Goal: Information Seeking & Learning: Learn about a topic

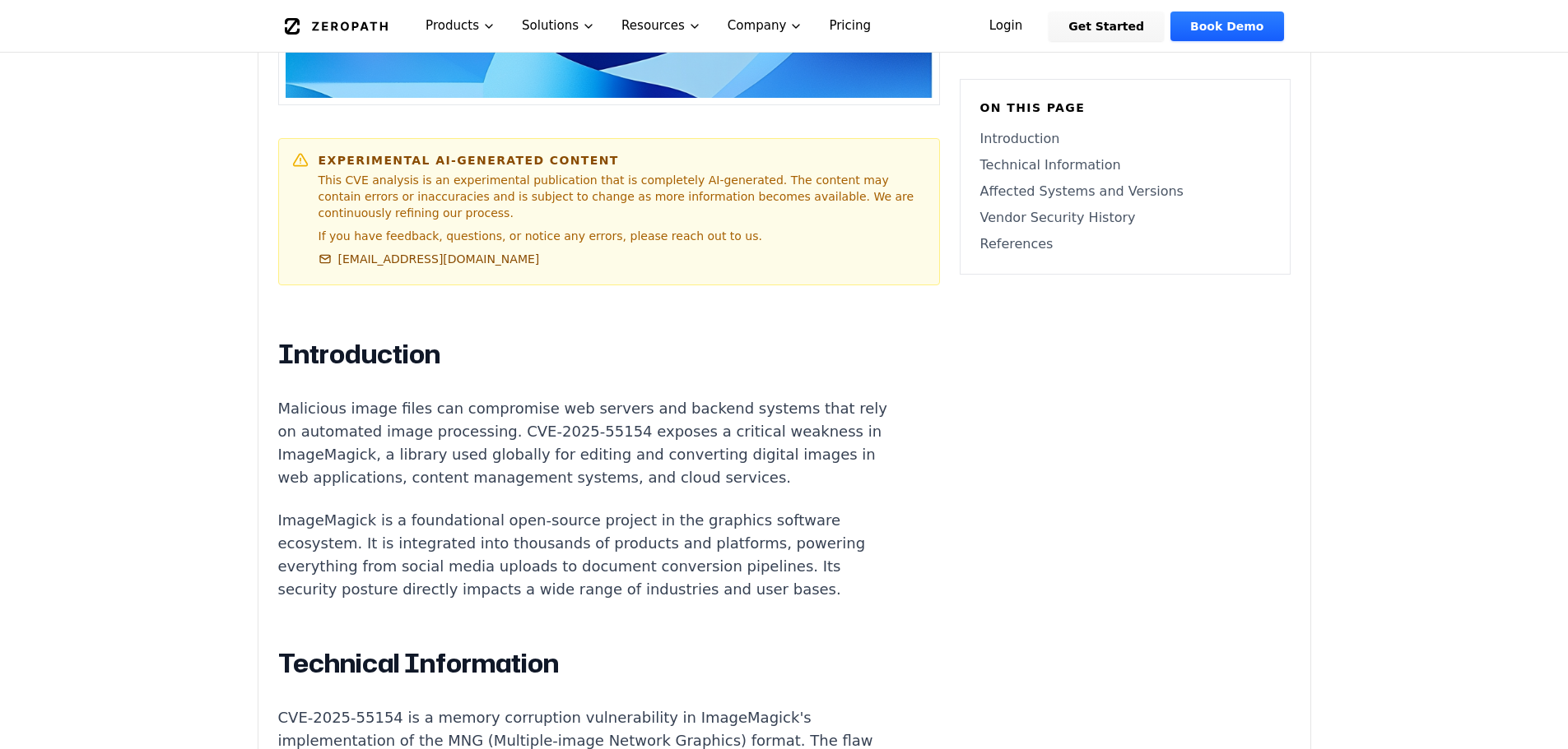
scroll to position [905, 0]
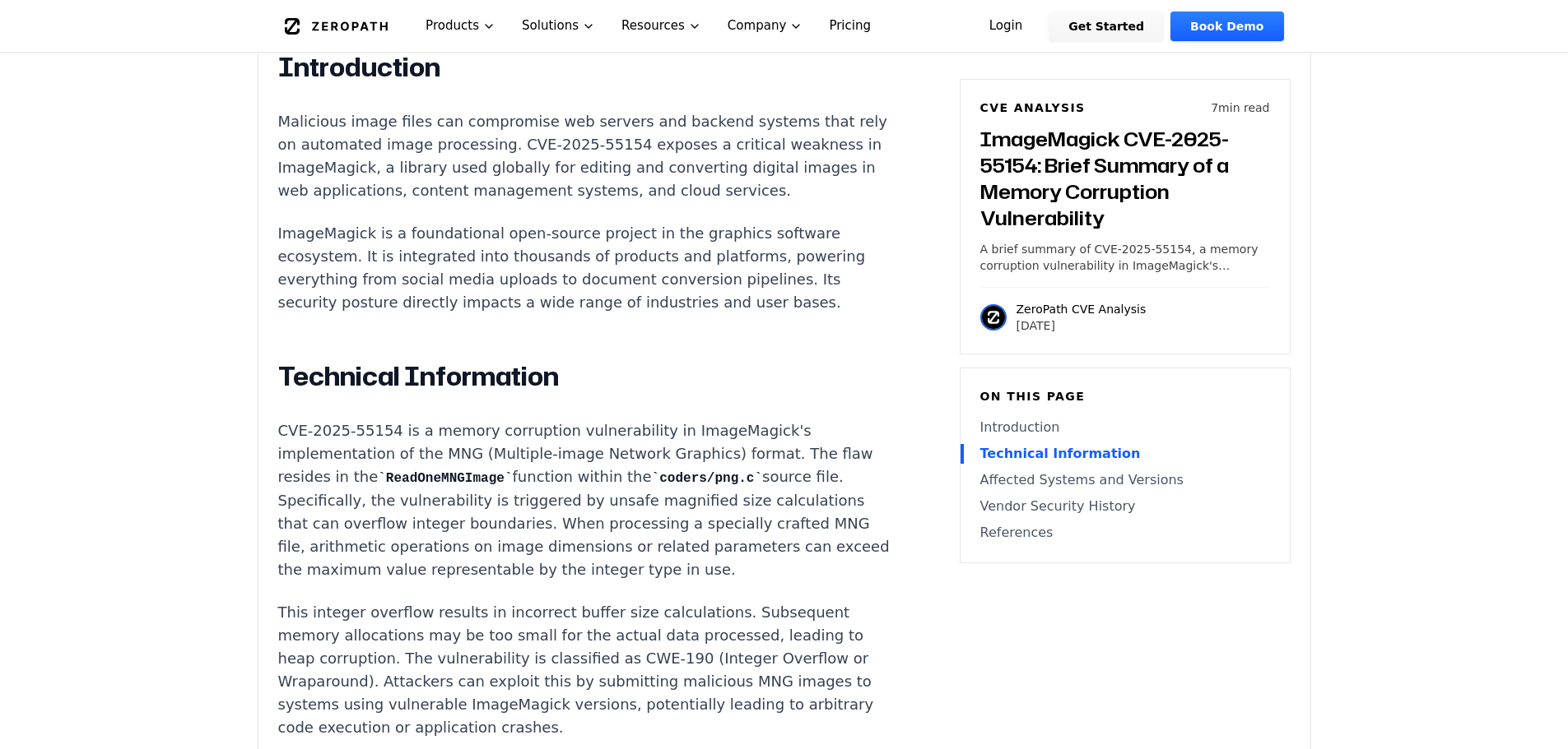
scroll to position [1069, 0]
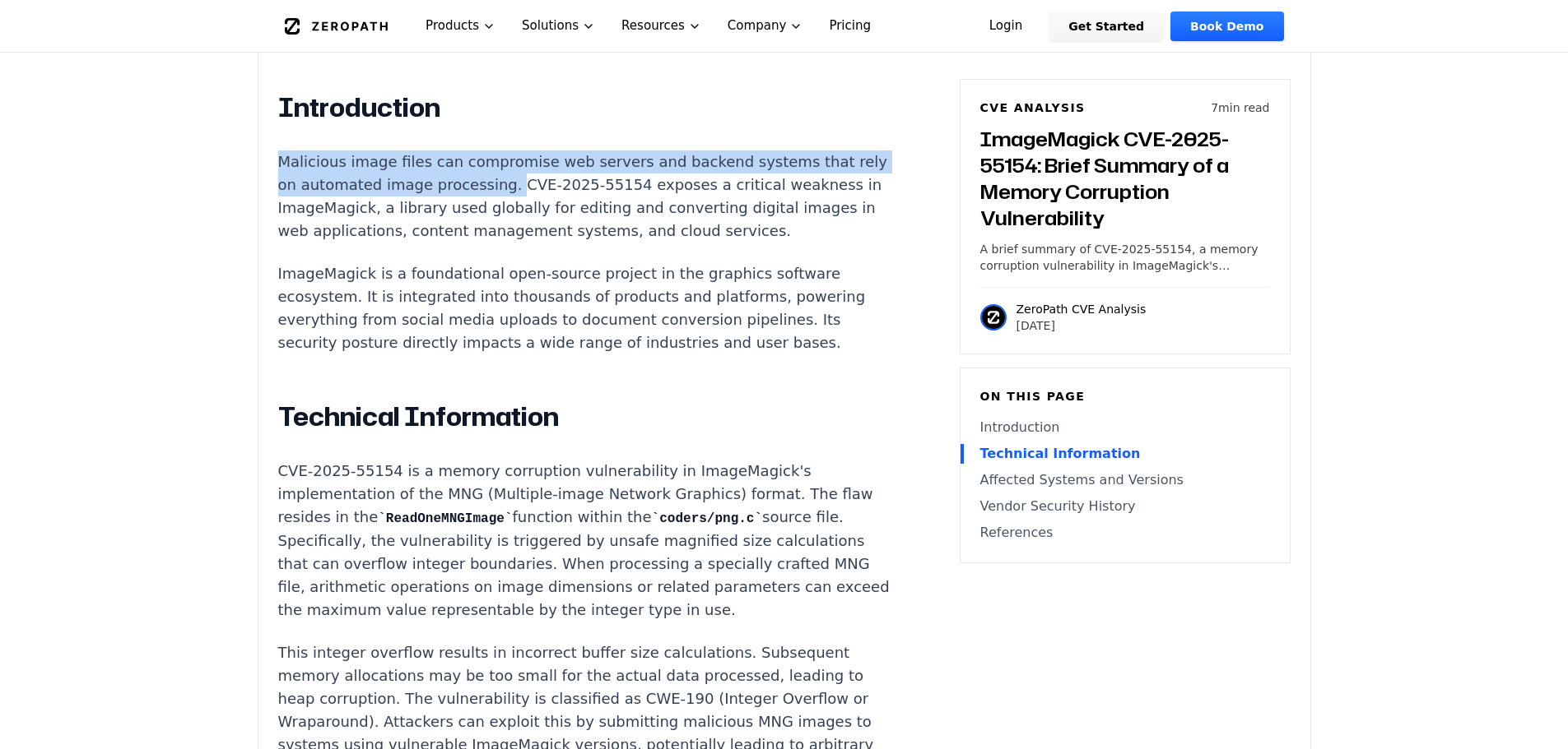
drag, startPoint x: 284, startPoint y: 113, endPoint x: 527, endPoint y: 144, distance: 245.0
click at [527, 144] on div "Experimental AI-Generated Content This CVE analysis is an experimental publicat…" at bounding box center [784, 614] width 1052 height 2331
copy p "Malicious image files can compromise web servers and backend systems that rely …"
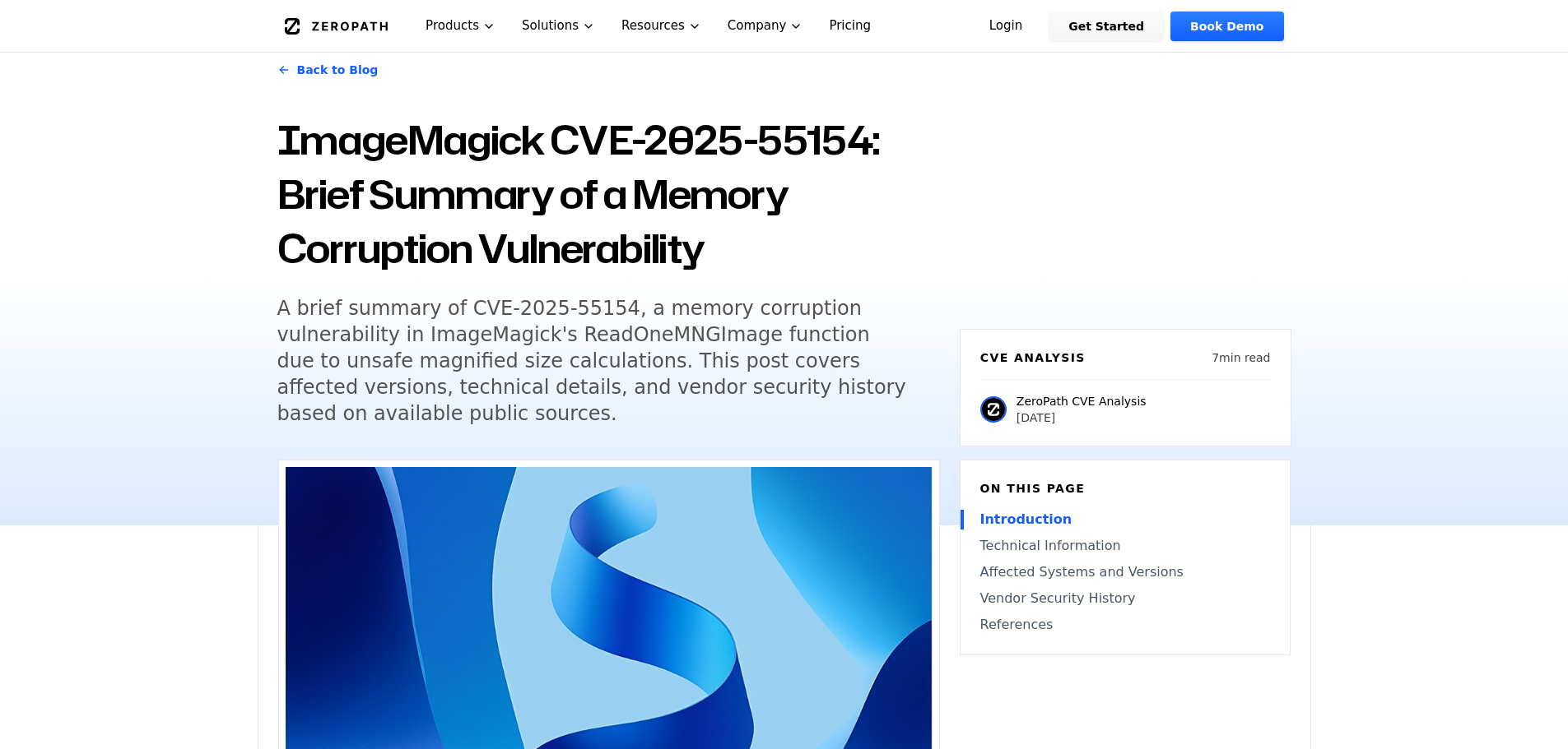
scroll to position [0, 0]
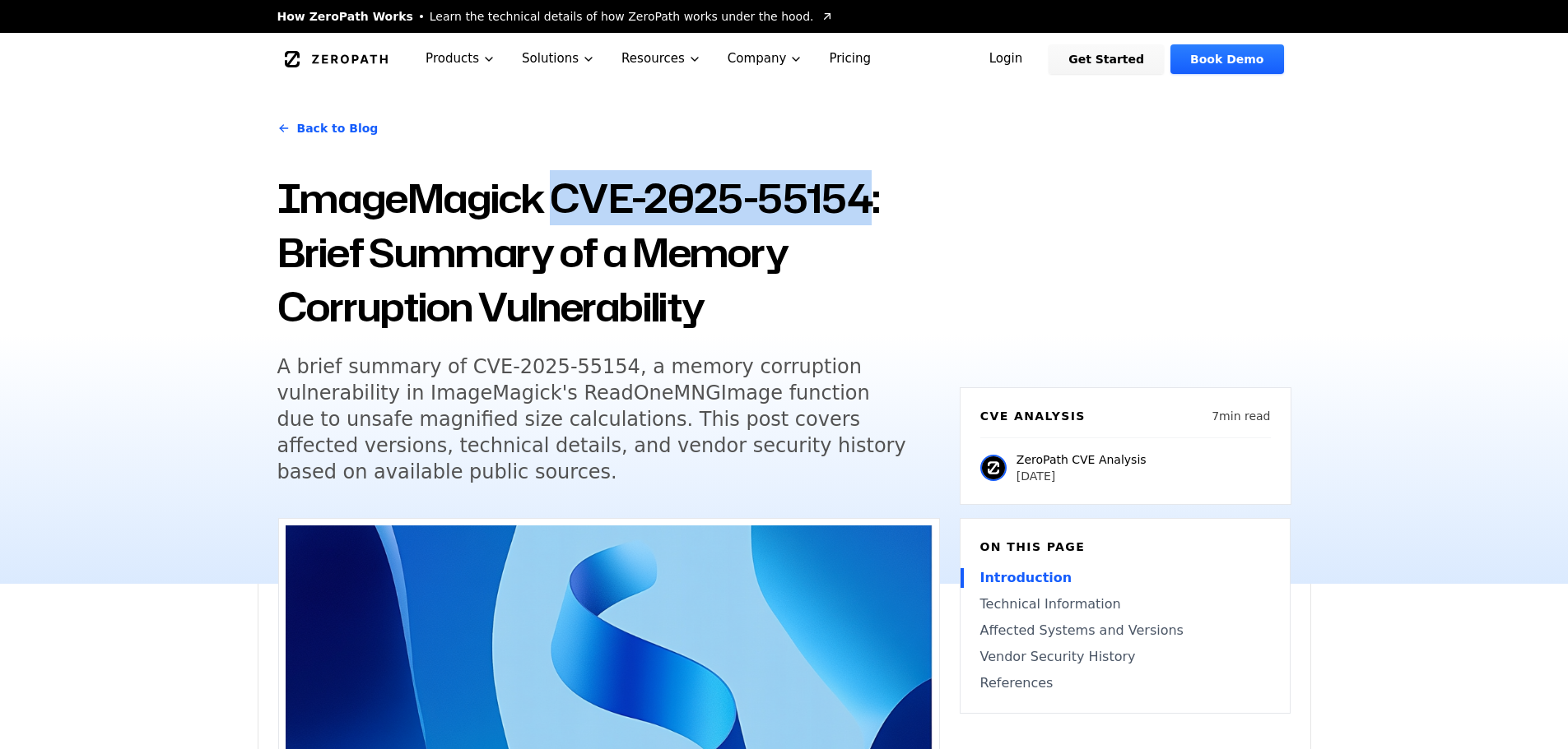
drag, startPoint x: 548, startPoint y: 195, endPoint x: 868, endPoint y: 186, distance: 320.1
click at [868, 186] on h1 "ImageMagick CVE-2025-55154: Brief Summary of a Memory Corruption Vulnerability" at bounding box center [609, 252] width 663 height 163
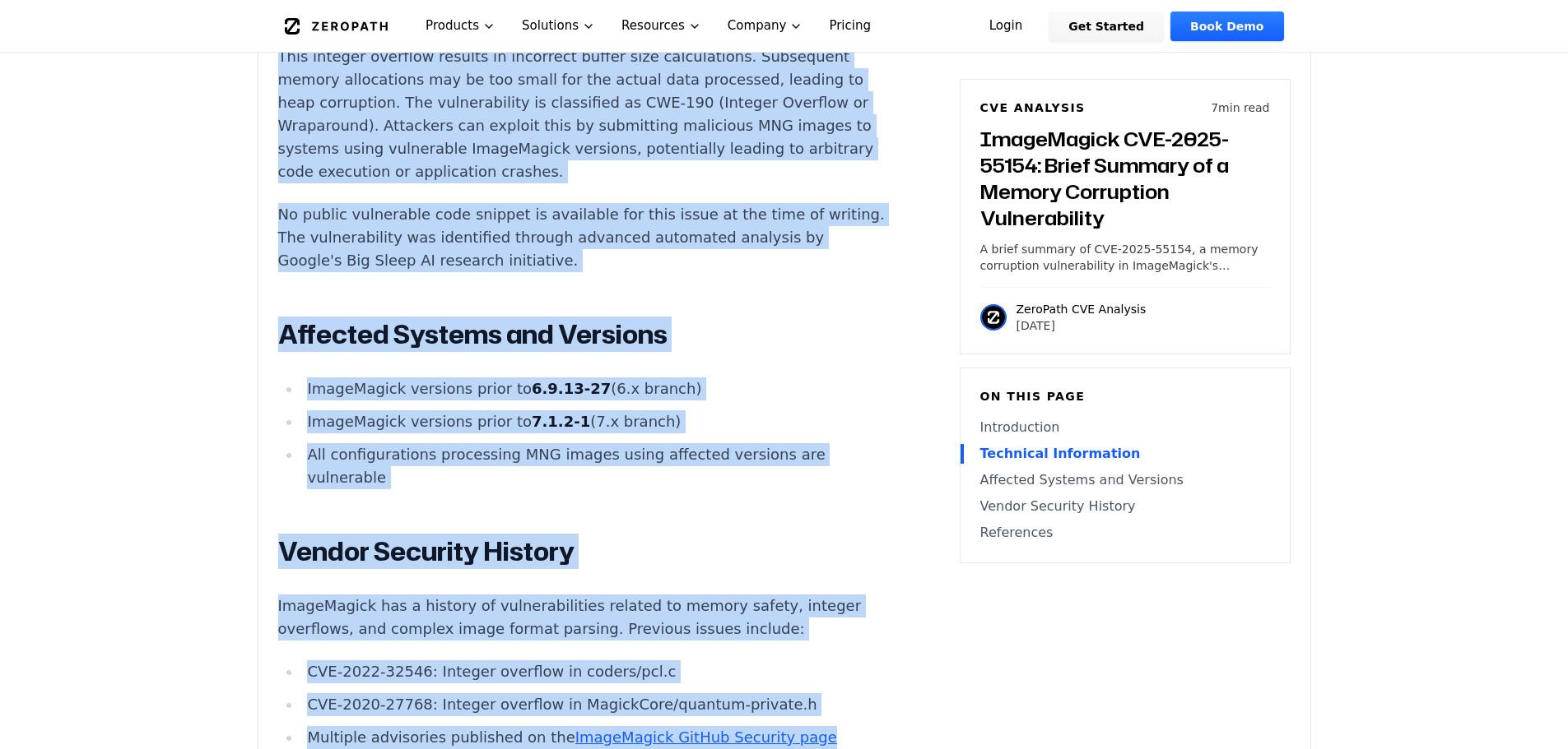
scroll to position [1707, 0]
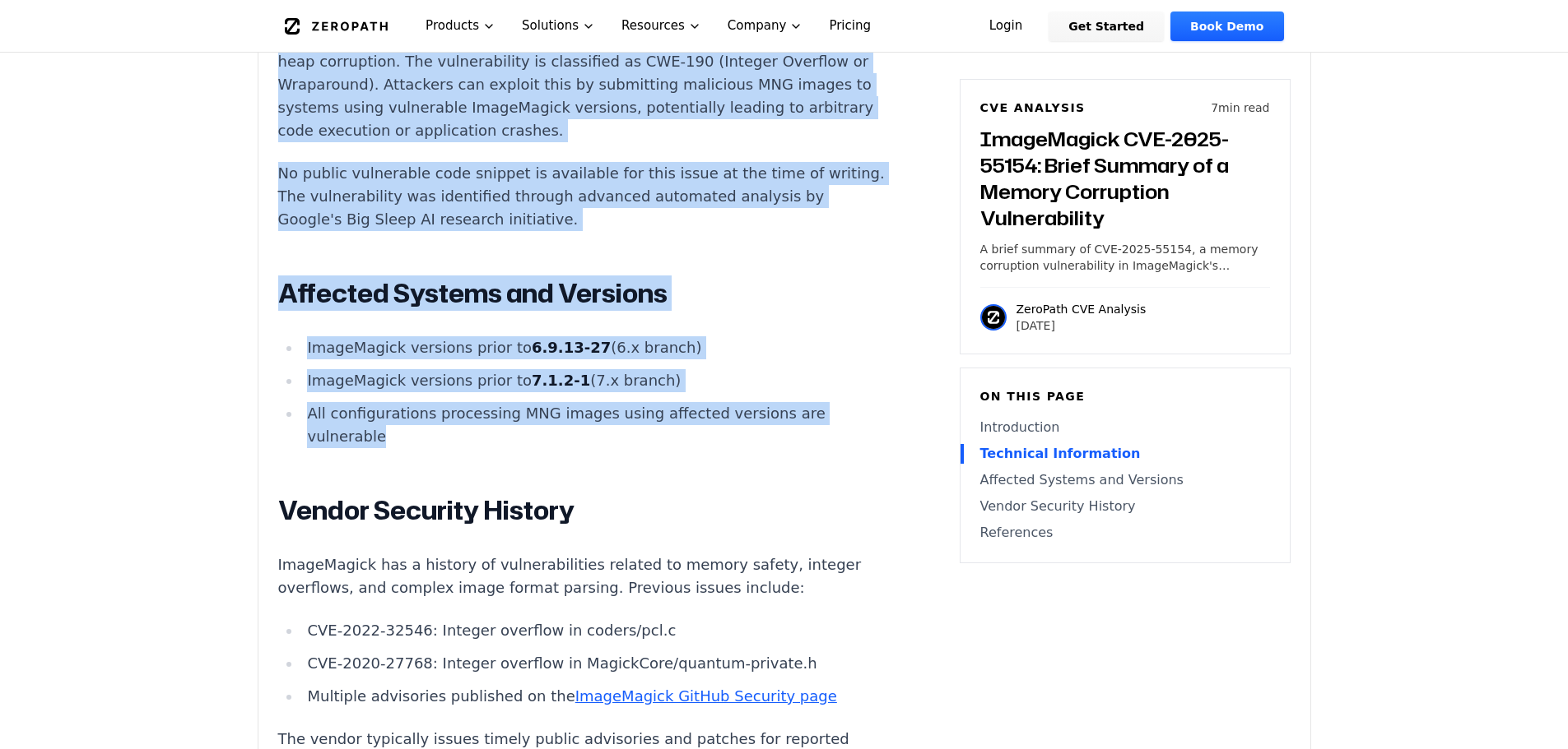
drag, startPoint x: 273, startPoint y: 280, endPoint x: 784, endPoint y: 439, distance: 535.2
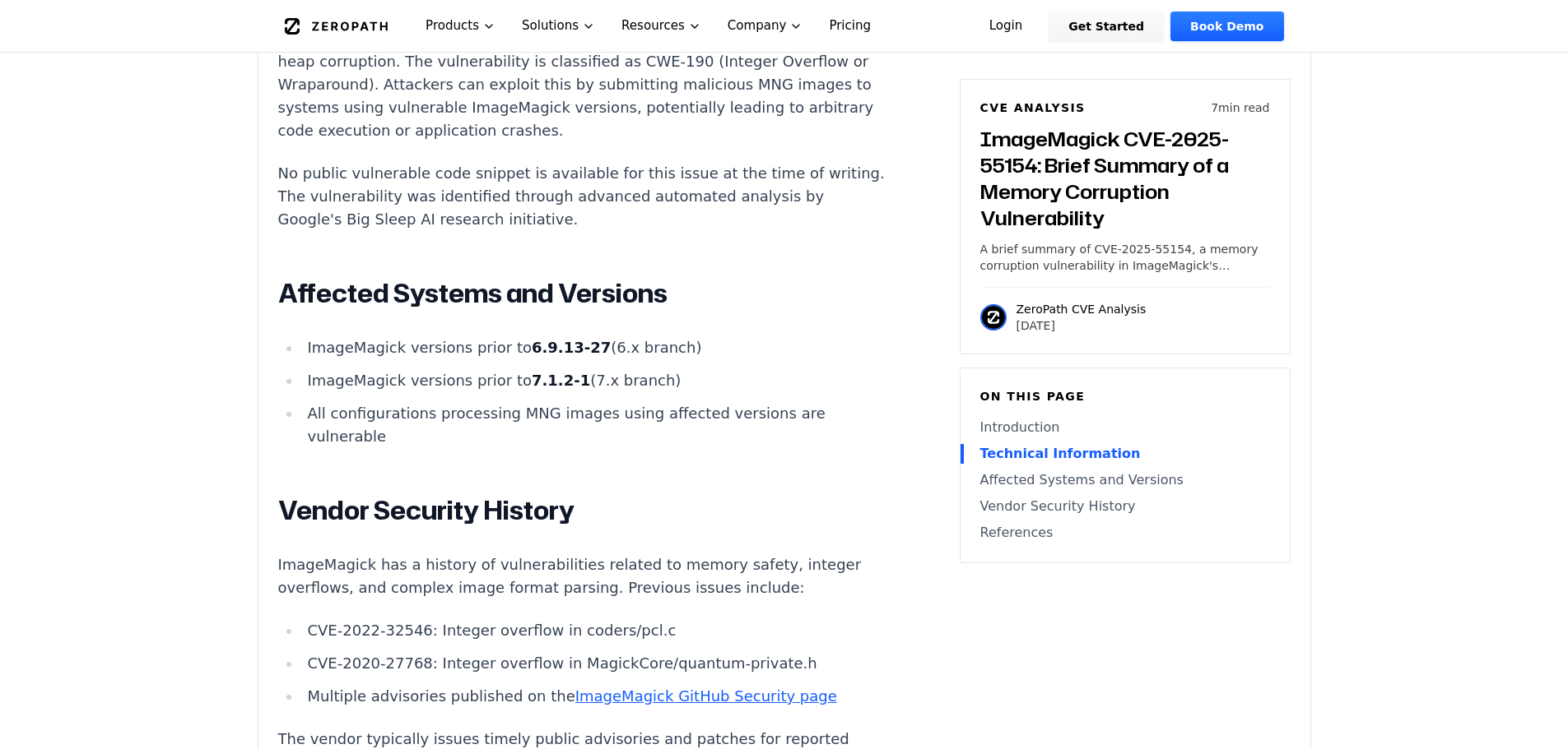
click at [174, 546] on main "How ZeroPath Works Learn the technical details of how ZeroPath works under the …" at bounding box center [784, 498] width 1568 height 4409
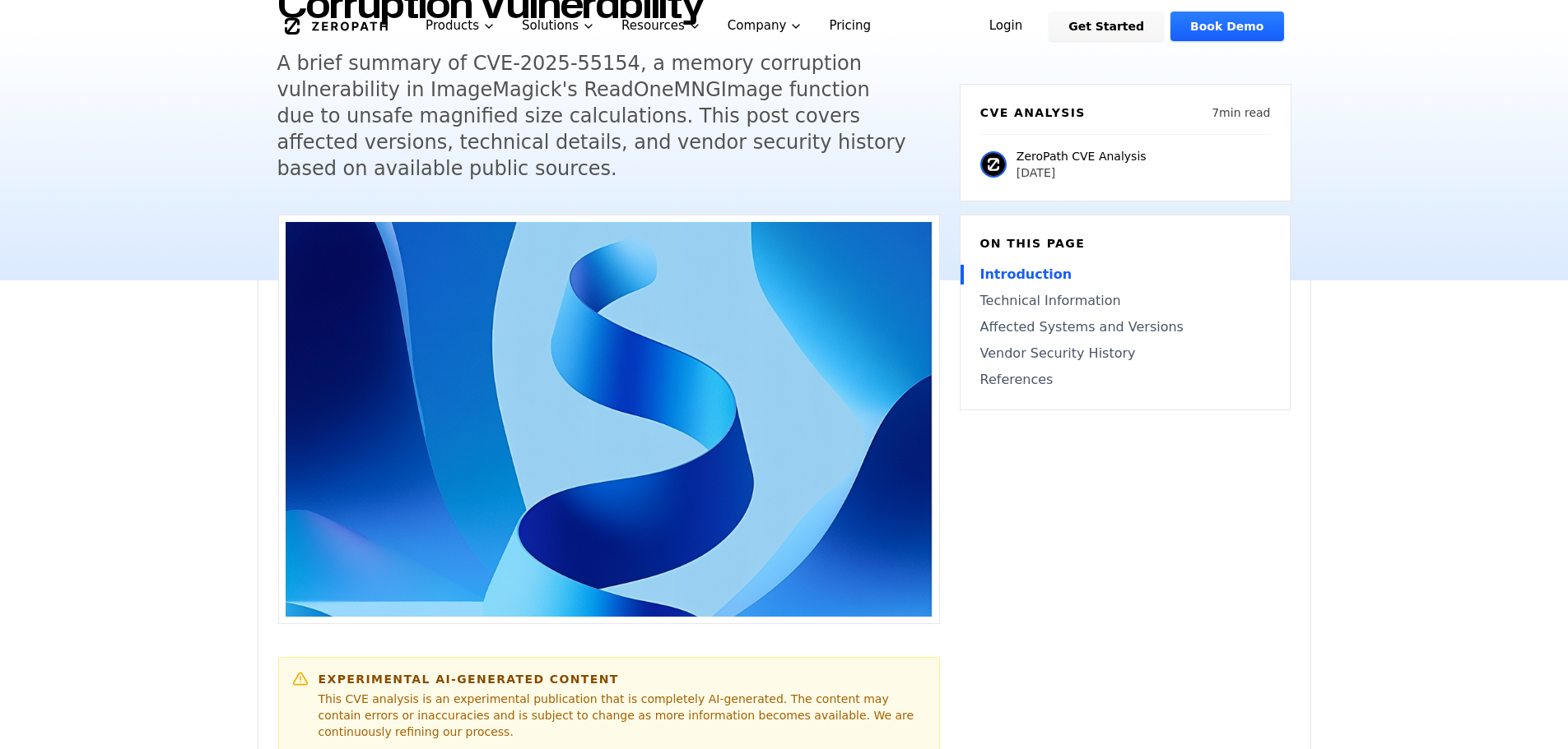
scroll to position [0, 0]
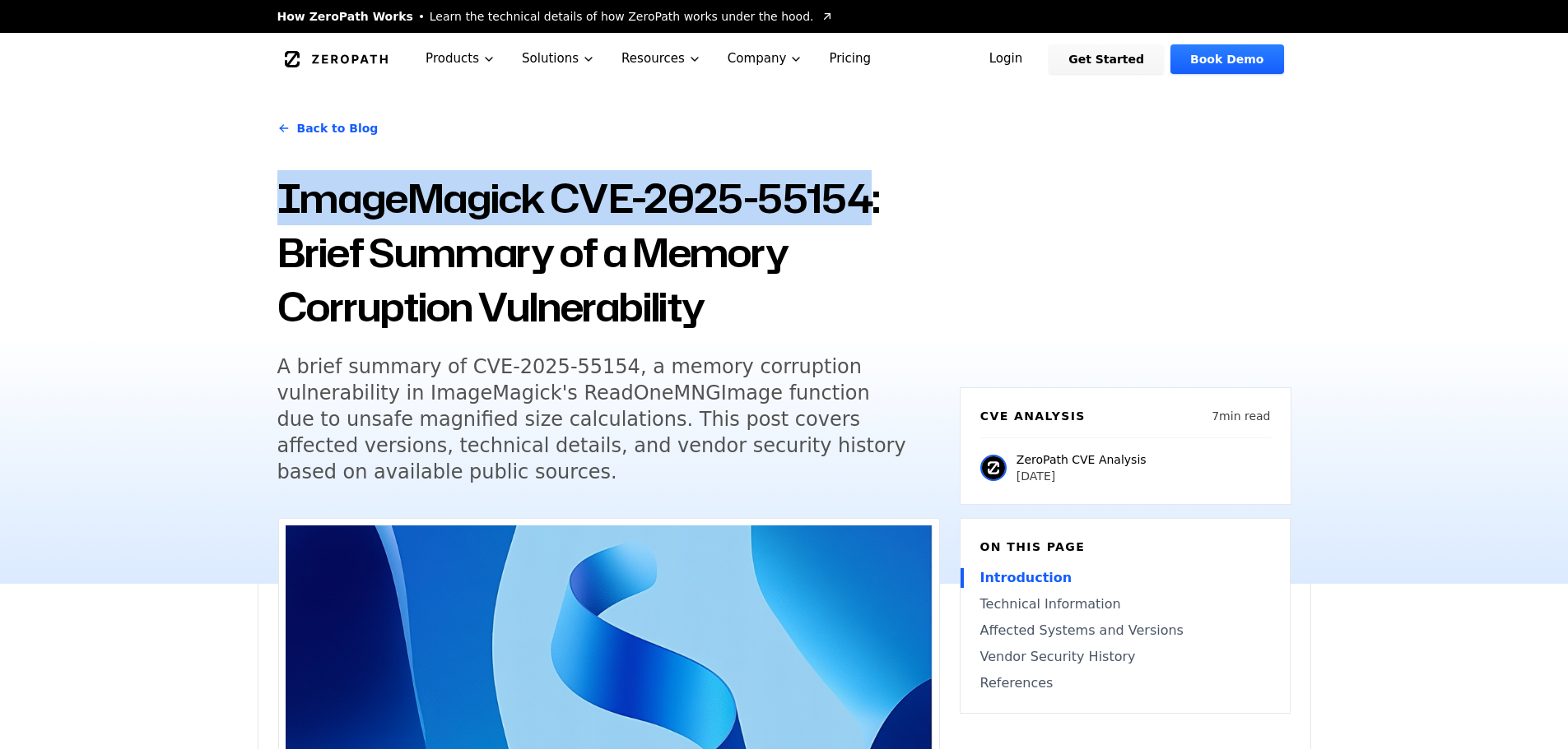
drag, startPoint x: 454, startPoint y: 208, endPoint x: 861, endPoint y: 223, distance: 407.3
click at [861, 223] on div "Back to Blog ImageMagick CVE-2025-55154: Brief Summary of a Memory Corruption V…" at bounding box center [784, 335] width 1054 height 499
copy h1 "ImageMagick CVE-2025-55154"
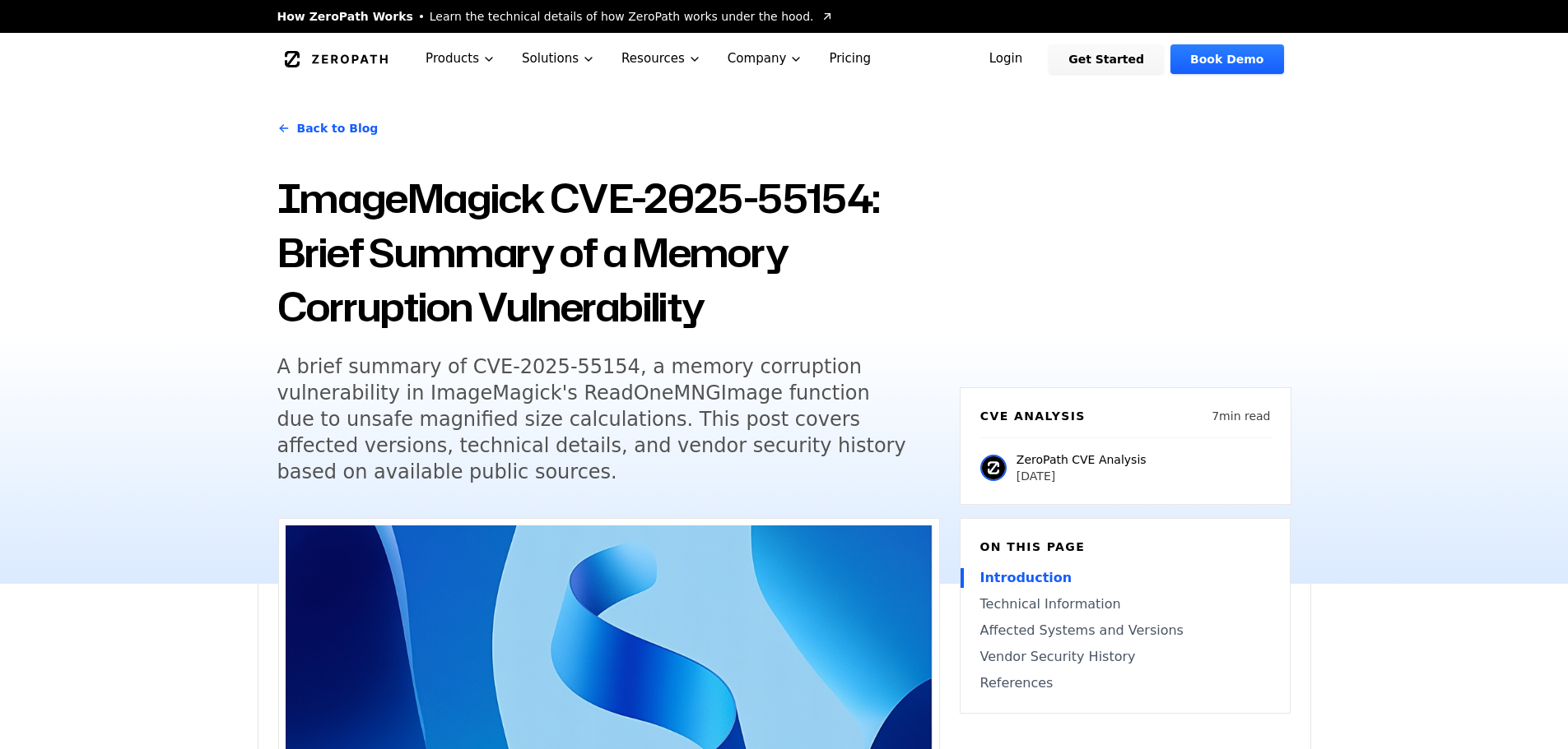
click at [276, 398] on div "Back to Blog ImageMagick CVE-2025-55154: Brief Summary of a Memory Corruption V…" at bounding box center [784, 335] width 1054 height 499
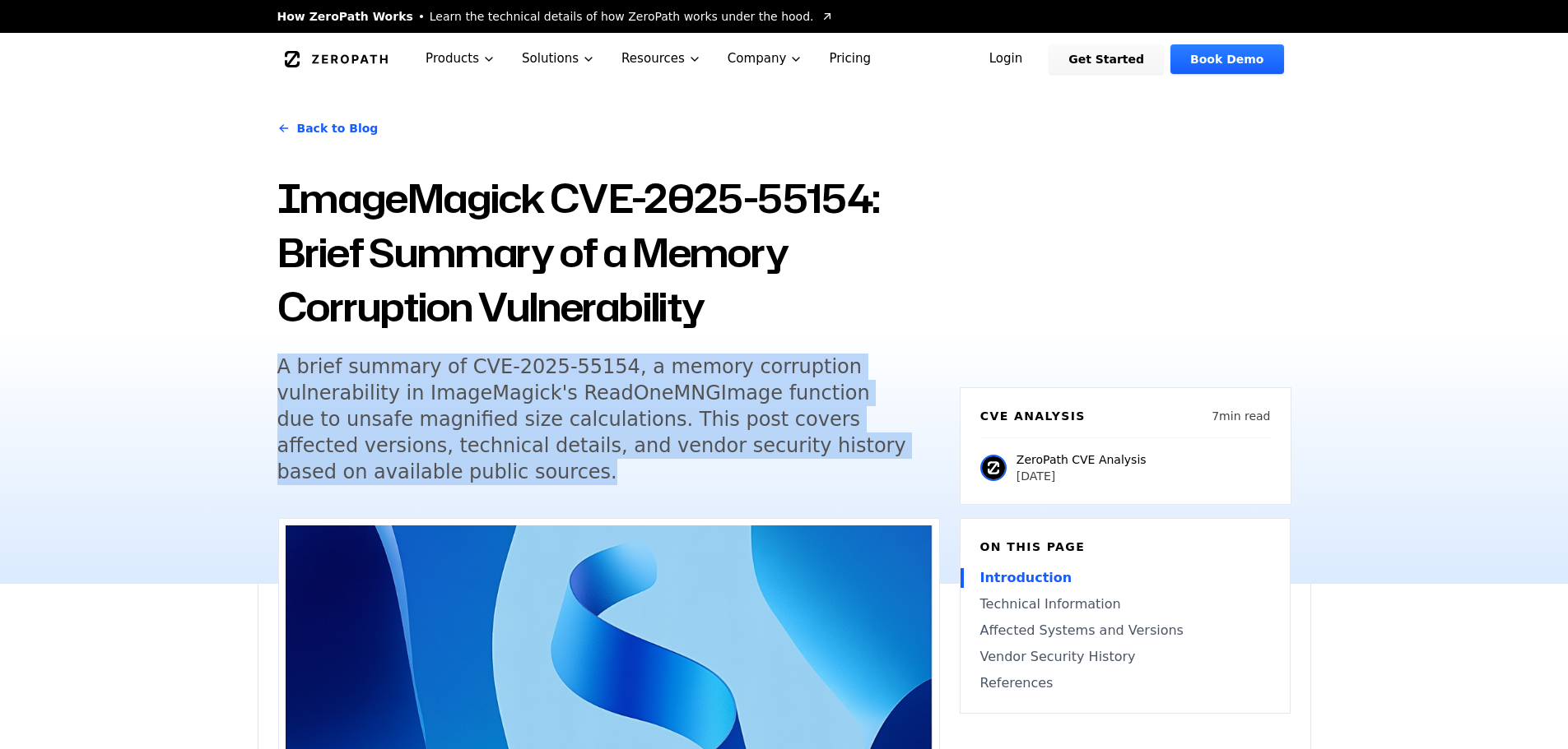
drag, startPoint x: 267, startPoint y: 361, endPoint x: 616, endPoint y: 436, distance: 357.0
click at [930, 440] on div "Back to Blog ImageMagick CVE-2025-55154: Brief Summary of a Memory Corruption V…" at bounding box center [784, 335] width 1054 height 499
copy h5 "A brief summary of CVE-2025-55154, a memory corruption vulnerability in ImageMa…"
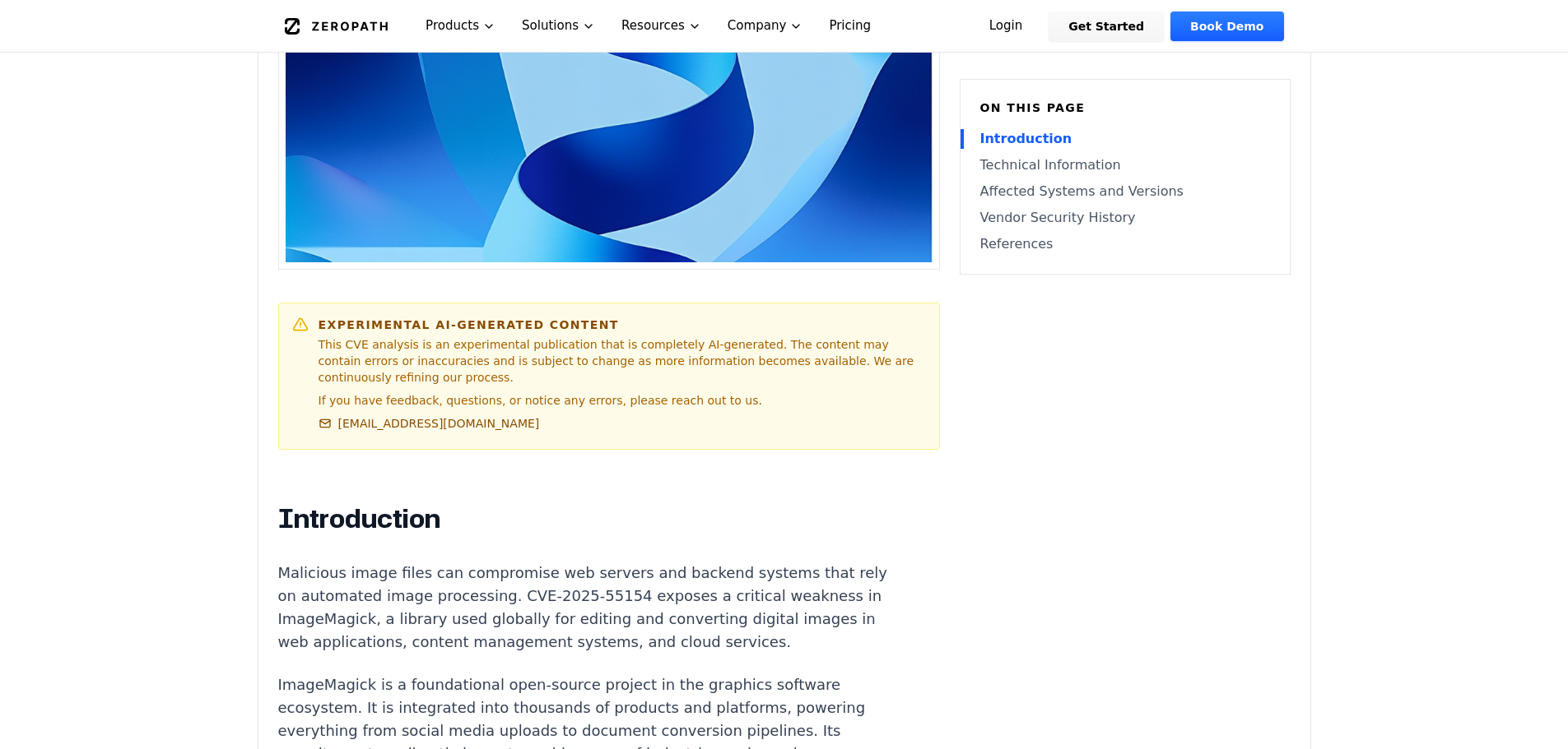
scroll to position [905, 0]
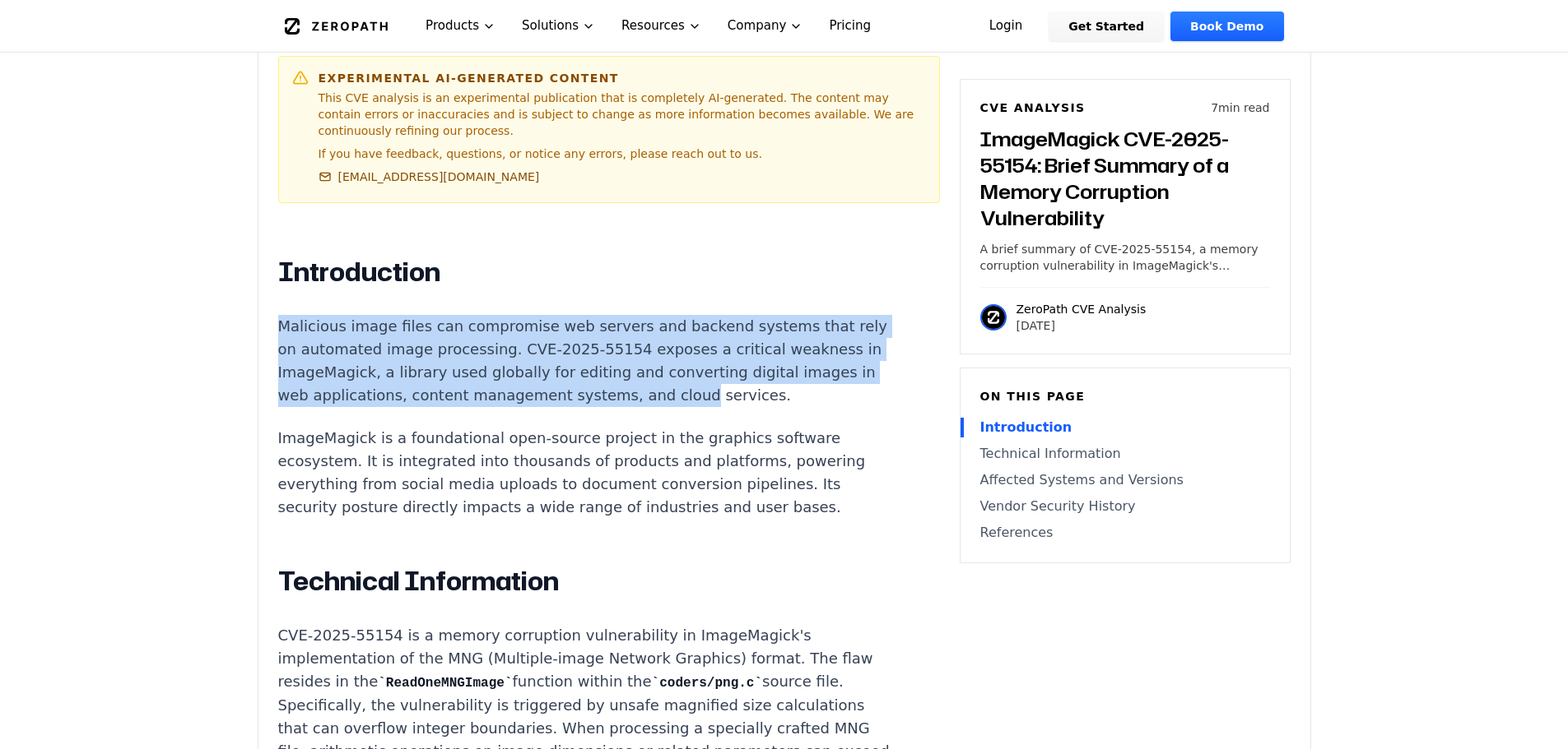
drag, startPoint x: 278, startPoint y: 276, endPoint x: 660, endPoint y: 341, distance: 387.5
click at [793, 355] on p "Malicious image files can compromise web servers and backend systems that rely …" at bounding box center [585, 361] width 612 height 92
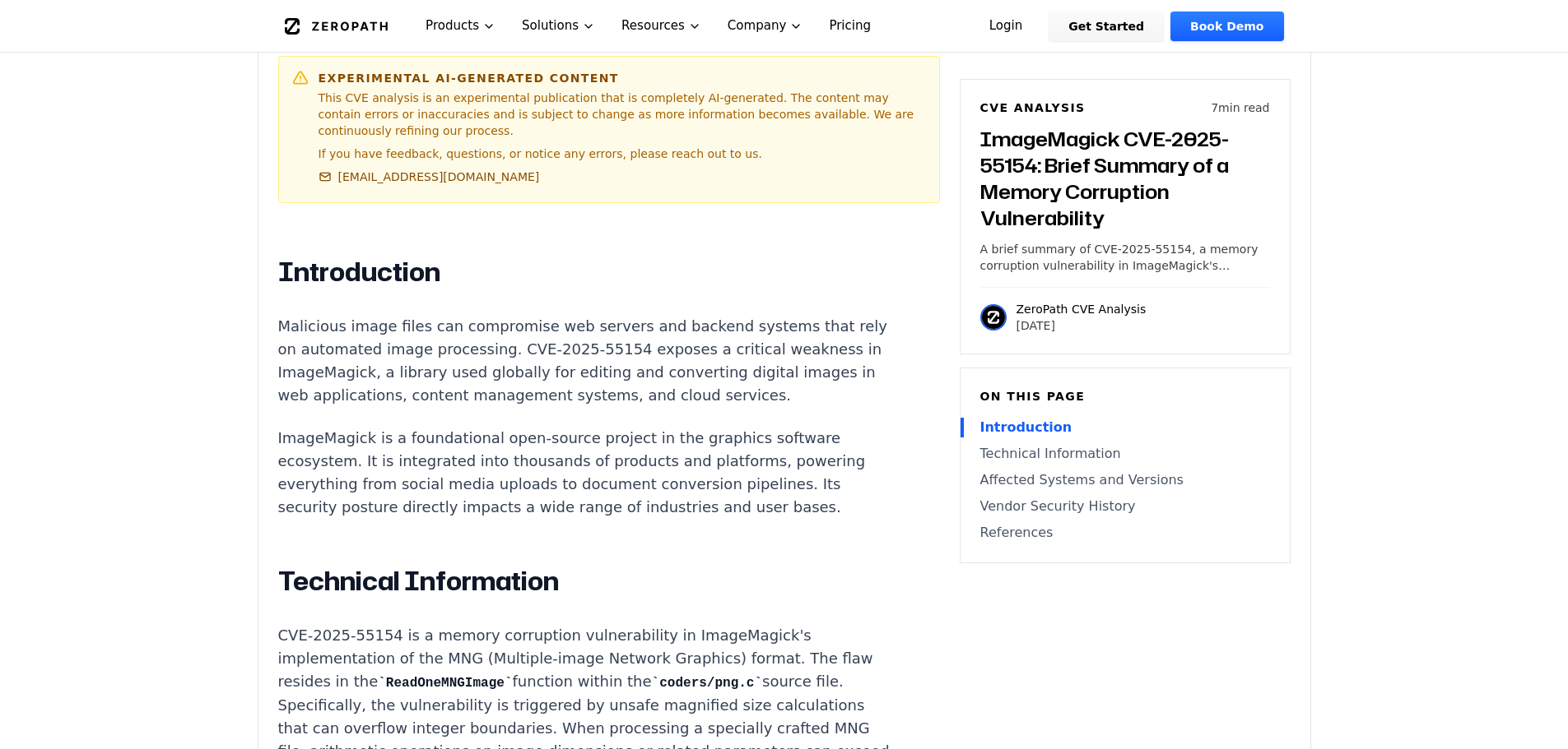
click at [380, 381] on p "Malicious image files can compromise web servers and backend systems that rely …" at bounding box center [585, 361] width 612 height 92
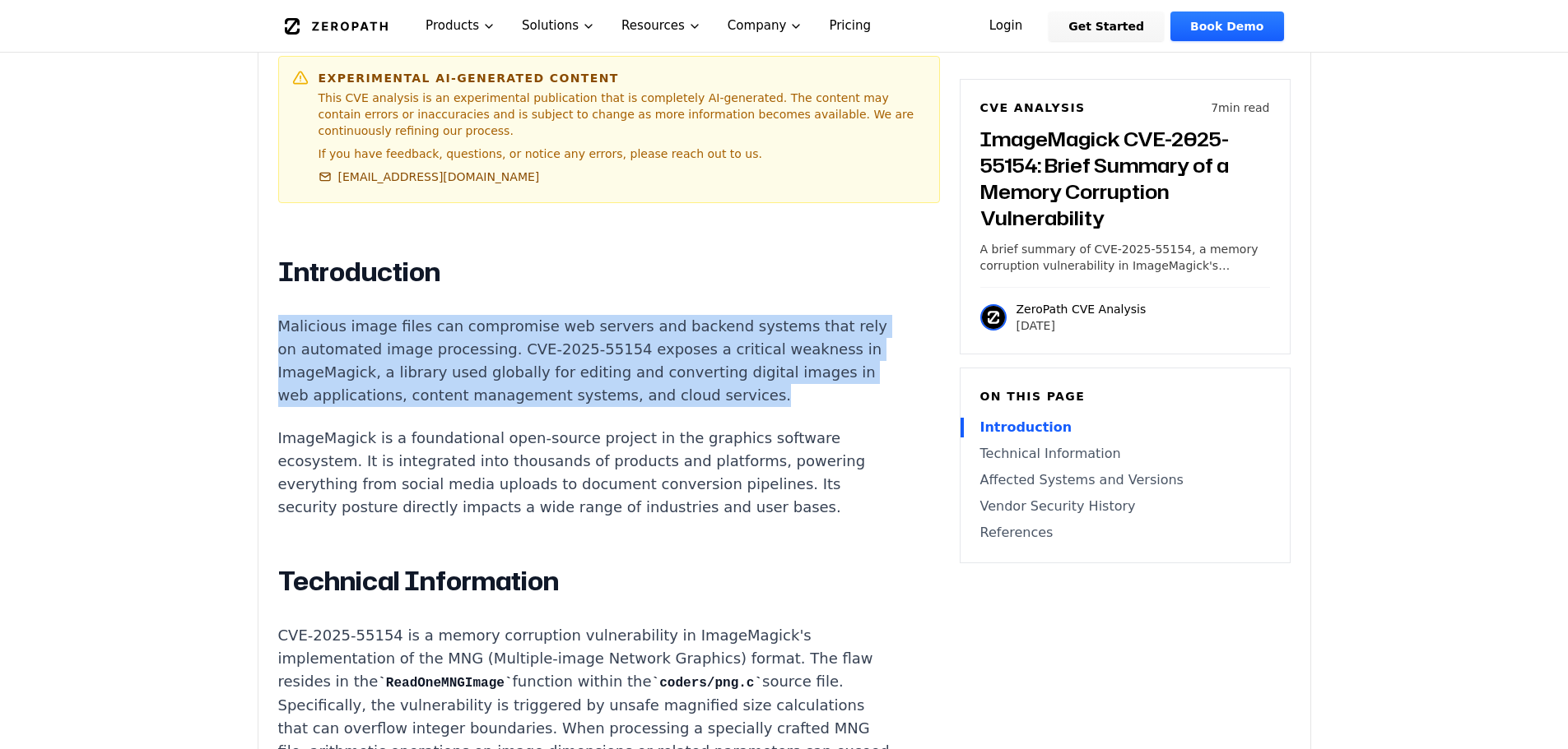
drag, startPoint x: 364, startPoint y: 377, endPoint x: 244, endPoint y: 263, distance: 165.5
copy p "Malicious image files can compromise web servers and backend systems that rely …"
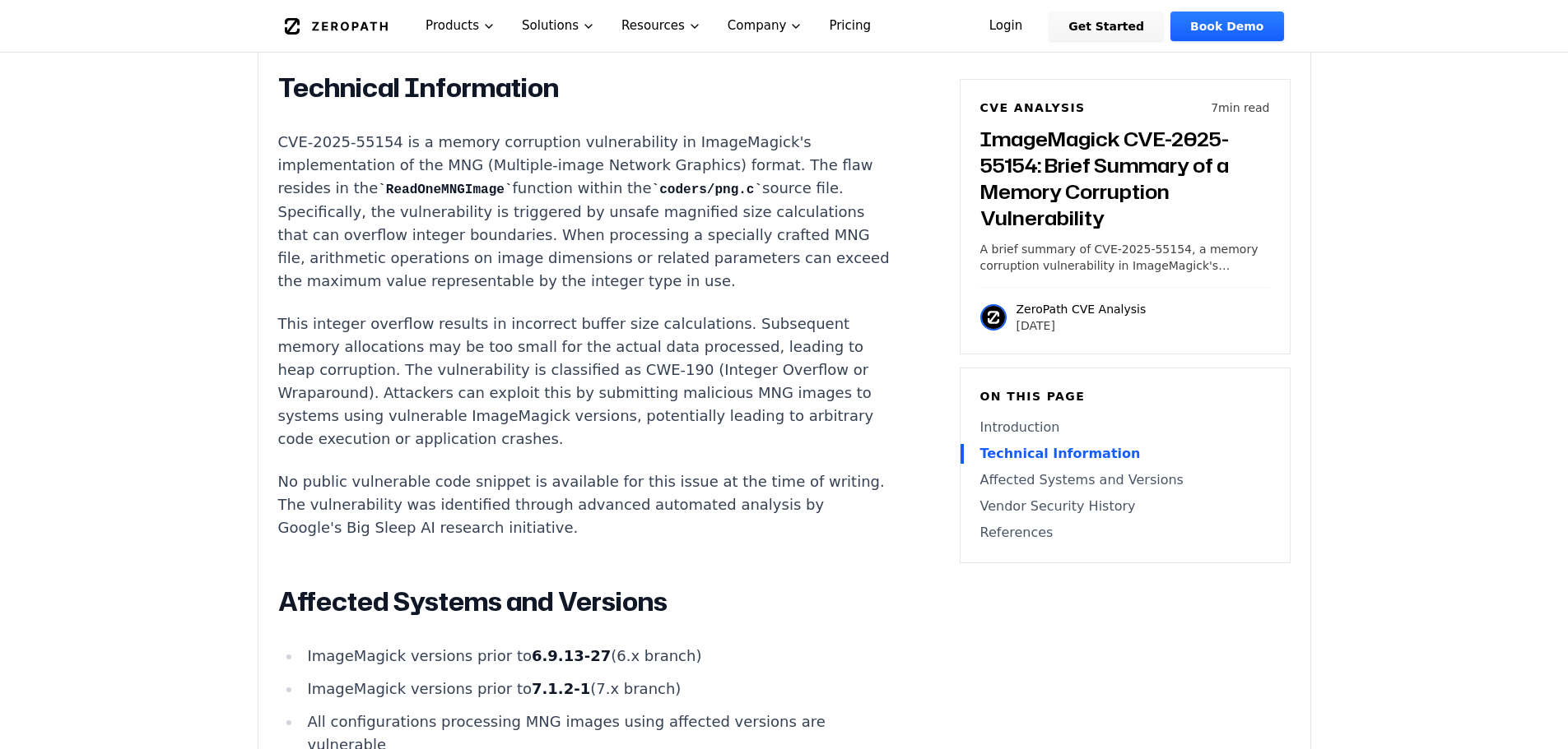
scroll to position [1316, 0]
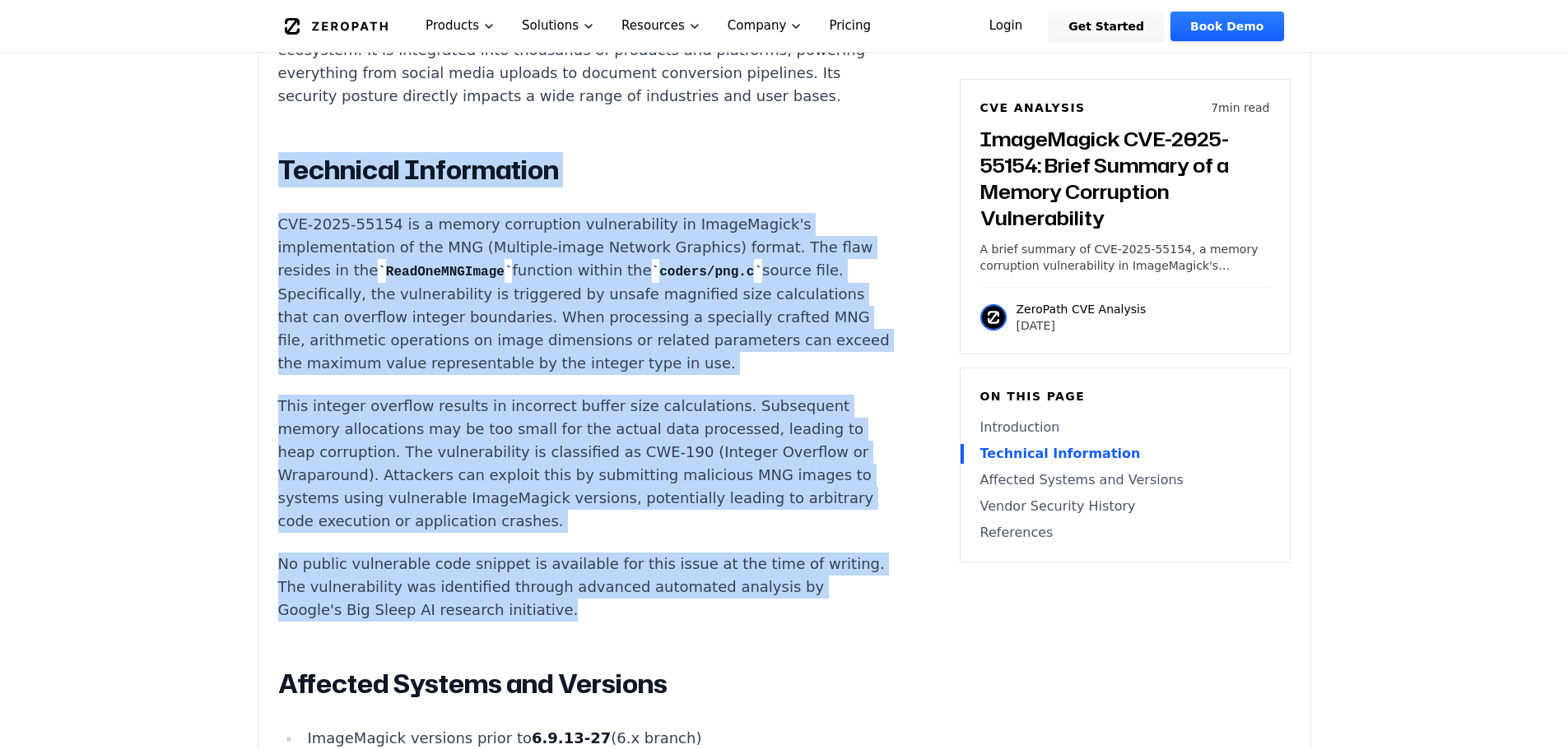
drag, startPoint x: 302, startPoint y: 151, endPoint x: 653, endPoint y: 567, distance: 544.3
click at [747, 619] on div "Experimental AI-Generated Content This CVE analysis is an experimental publicat…" at bounding box center [784, 367] width 1052 height 2331
copy div "Technical Information CVE-2025-55154 is a memory corruption vulnerability in Im…"
